Goal: Task Accomplishment & Management: Manage account settings

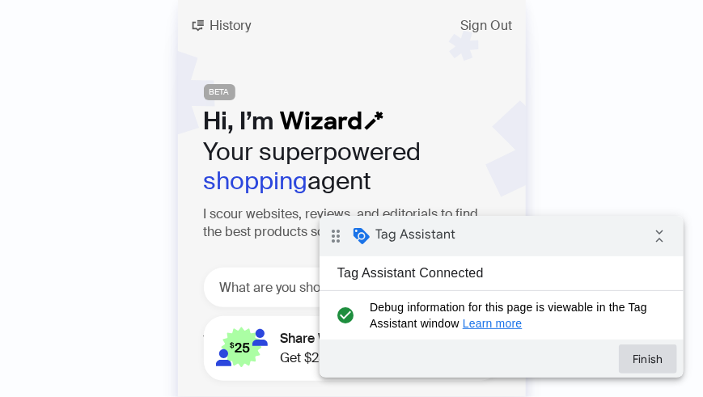
click at [654, 357] on button "Finish" at bounding box center [647, 358] width 58 height 29
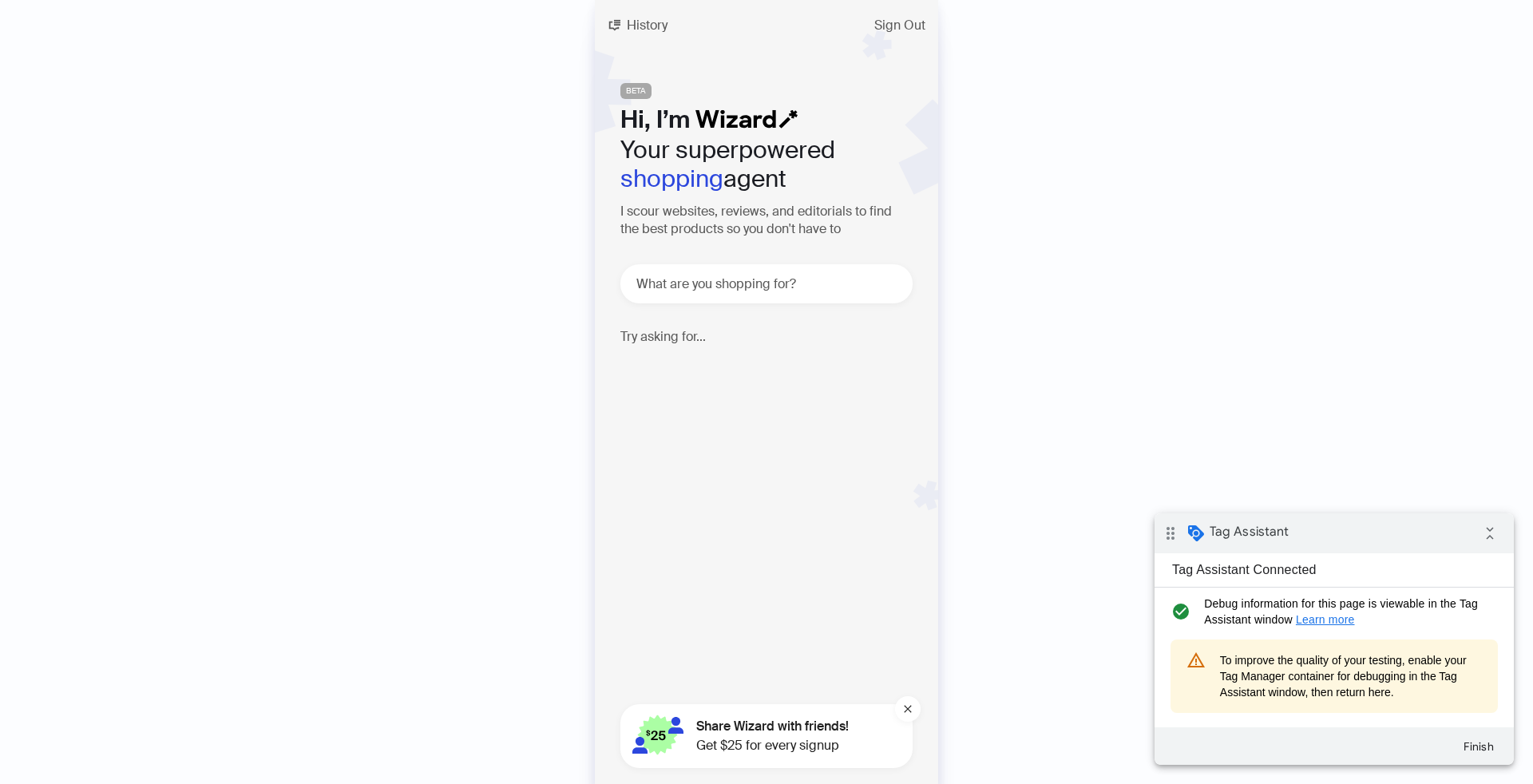
scroll to position [3511, 0]
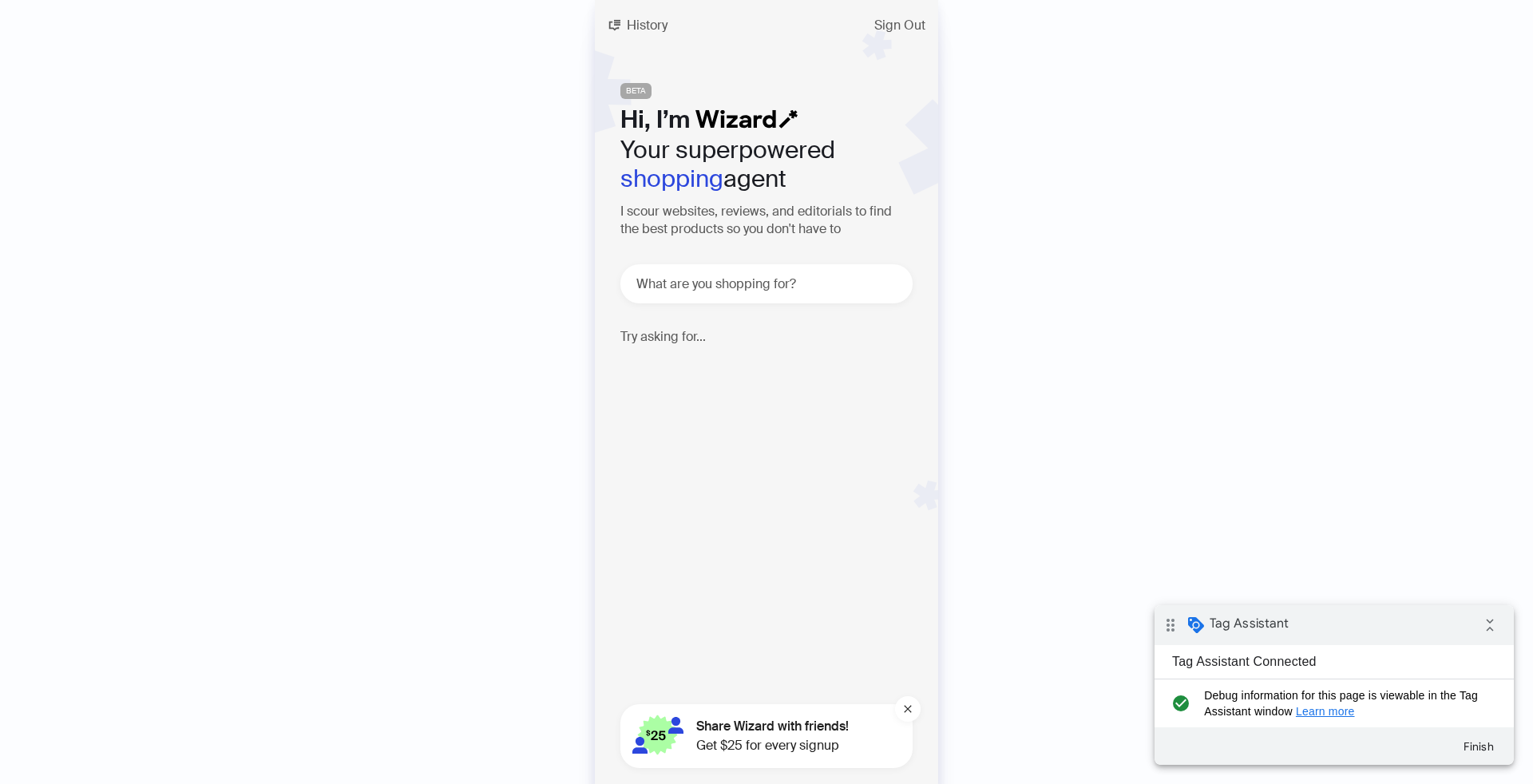
scroll to position [3511, 0]
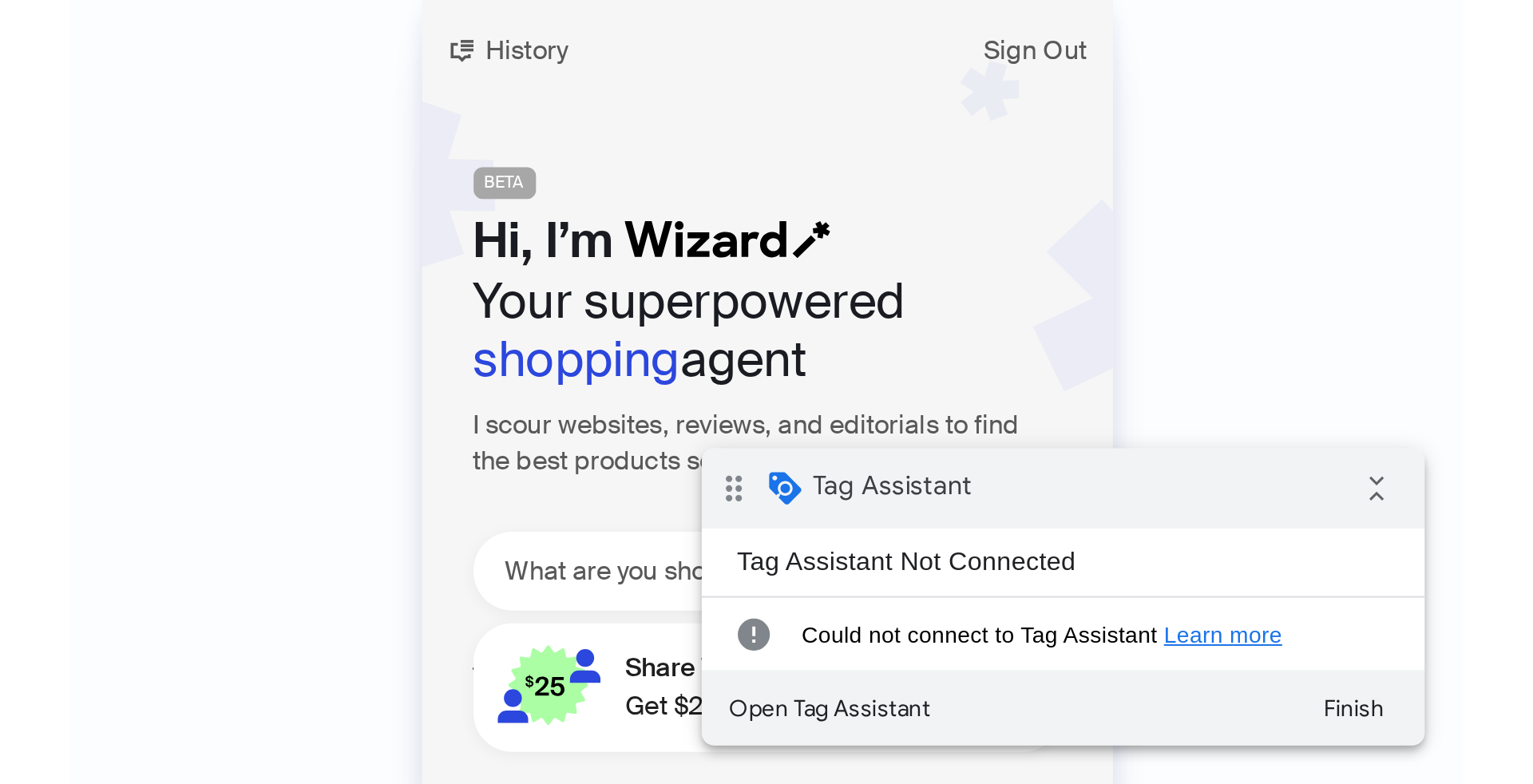
scroll to position [3511, 0]
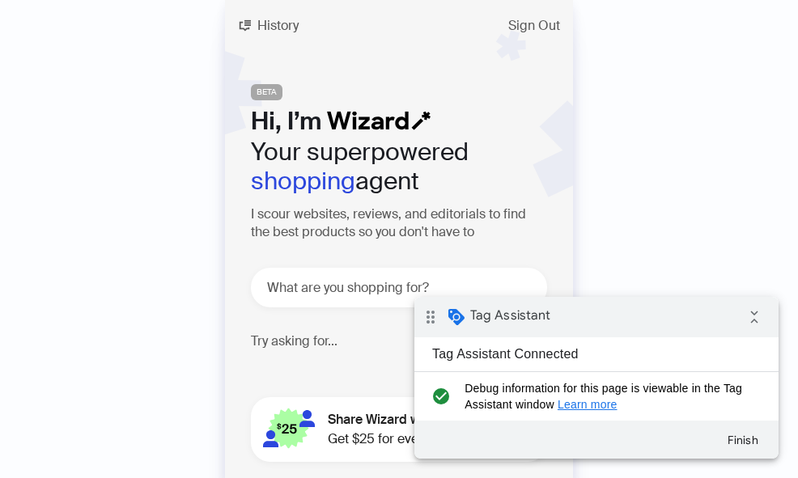
scroll to position [3876, 0]
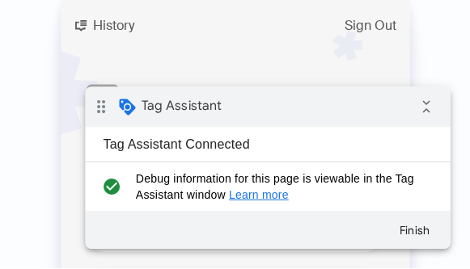
scroll to position [4084, 0]
